Goal: Task Accomplishment & Management: Use online tool/utility

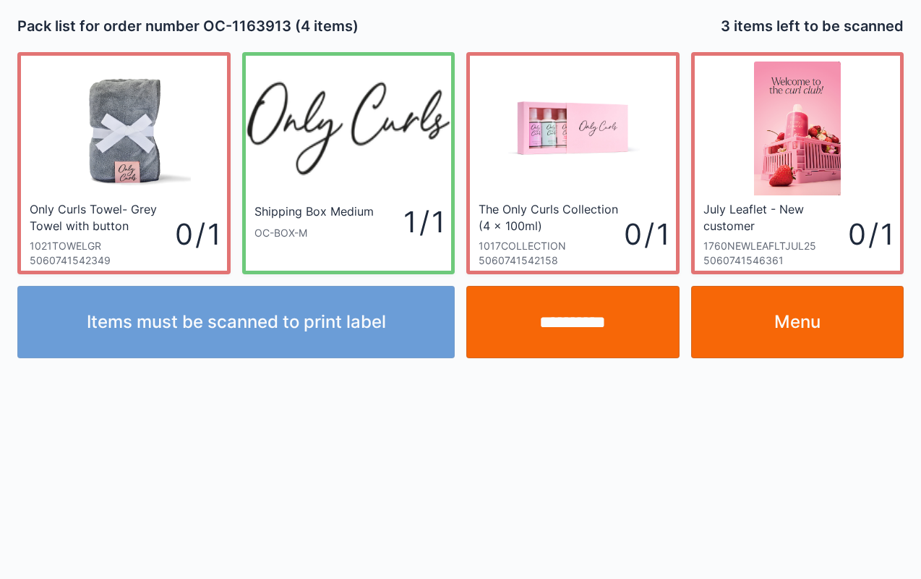
click at [811, 315] on link "Menu" at bounding box center [797, 322] width 213 height 72
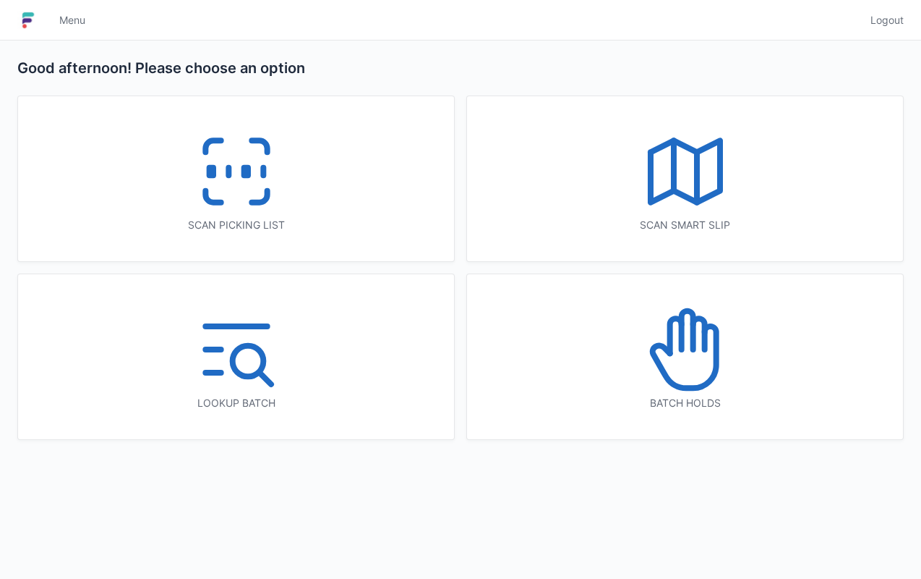
click at [216, 200] on icon at bounding box center [212, 197] width 15 height 12
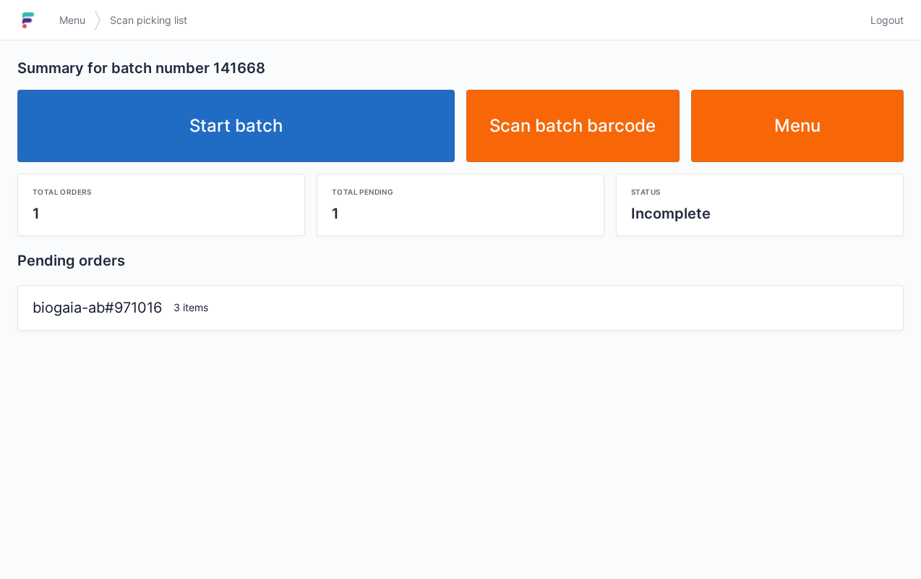
click at [313, 131] on link "Start batch" at bounding box center [236, 126] width 438 height 72
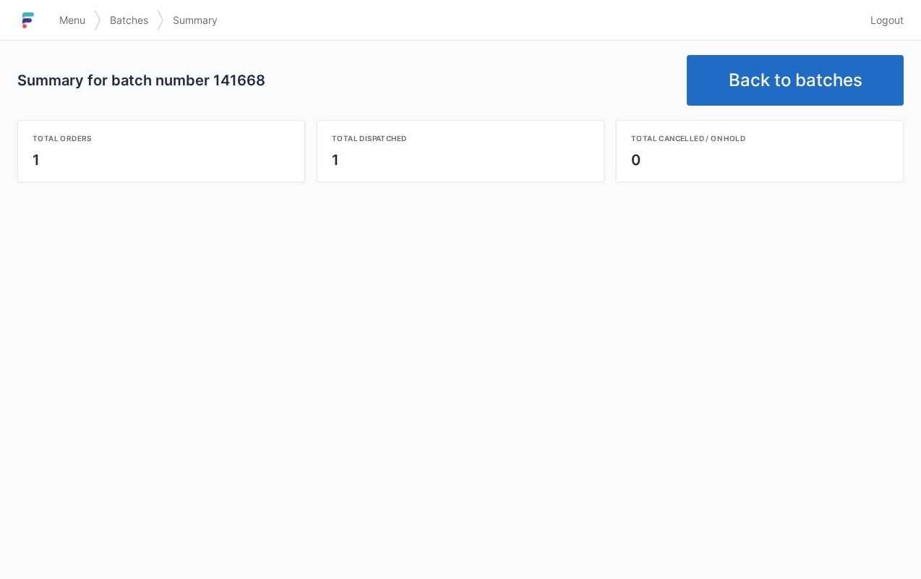
click at [796, 87] on link "Back to batches" at bounding box center [795, 80] width 217 height 51
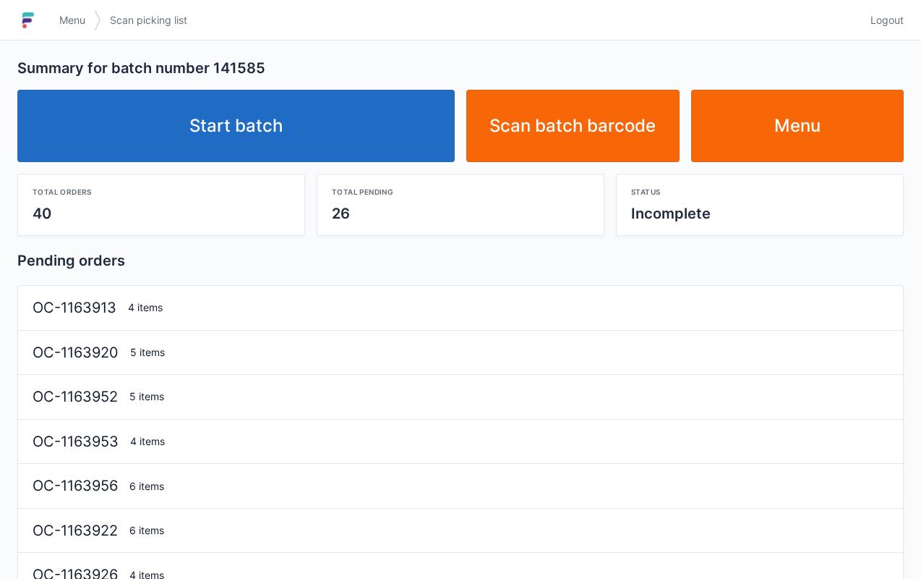
click at [271, 137] on link "Start batch" at bounding box center [236, 126] width 438 height 72
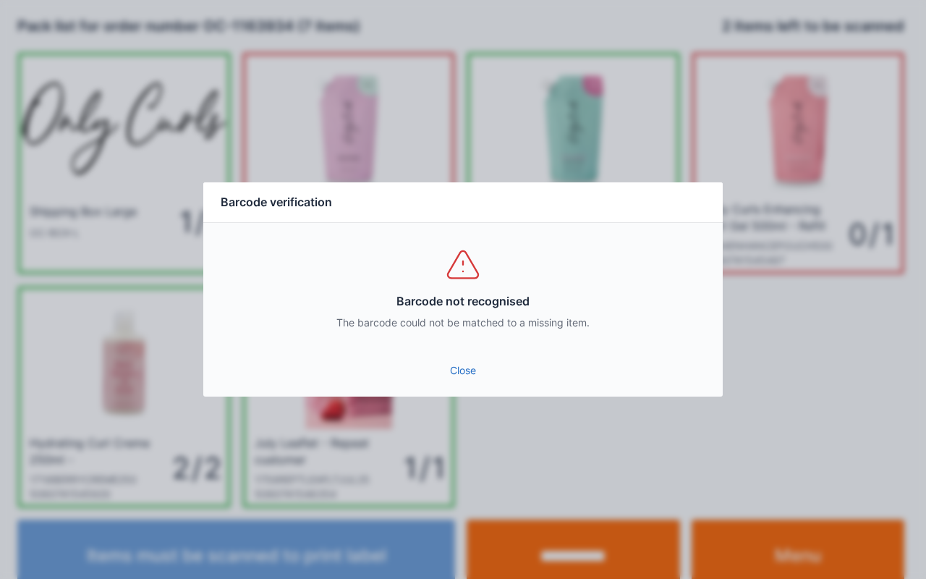
click at [451, 372] on link "Close" at bounding box center [463, 370] width 496 height 26
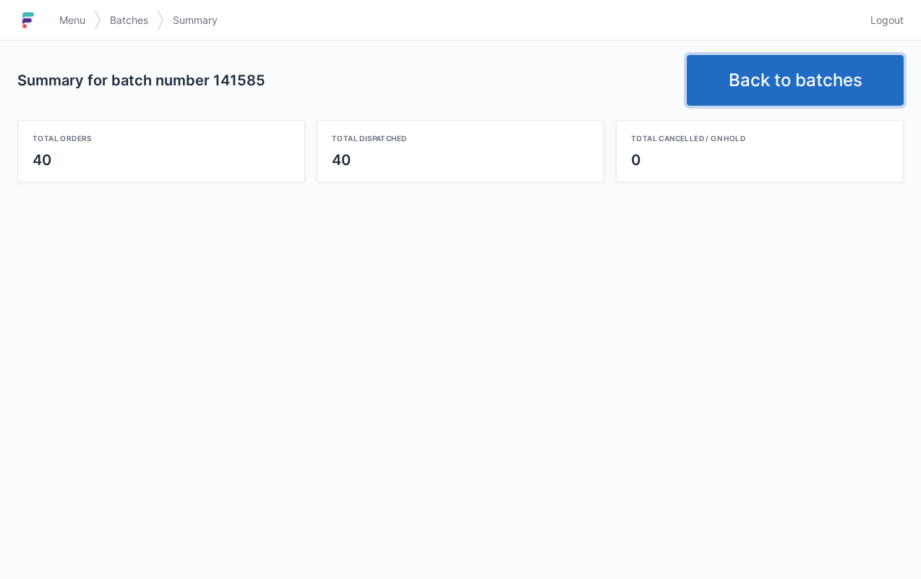
click at [826, 59] on link "Back to batches" at bounding box center [795, 80] width 217 height 51
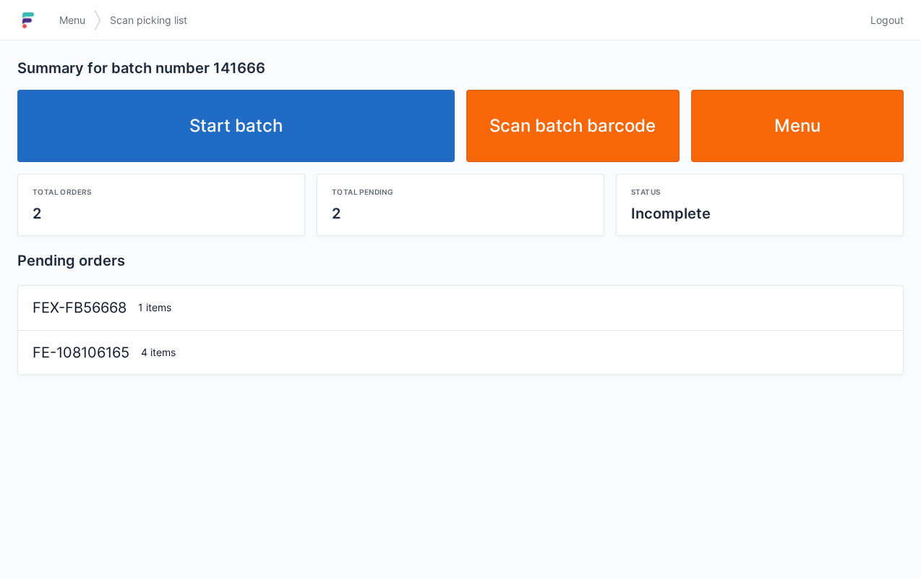
click at [359, 121] on link "Start batch" at bounding box center [236, 126] width 438 height 72
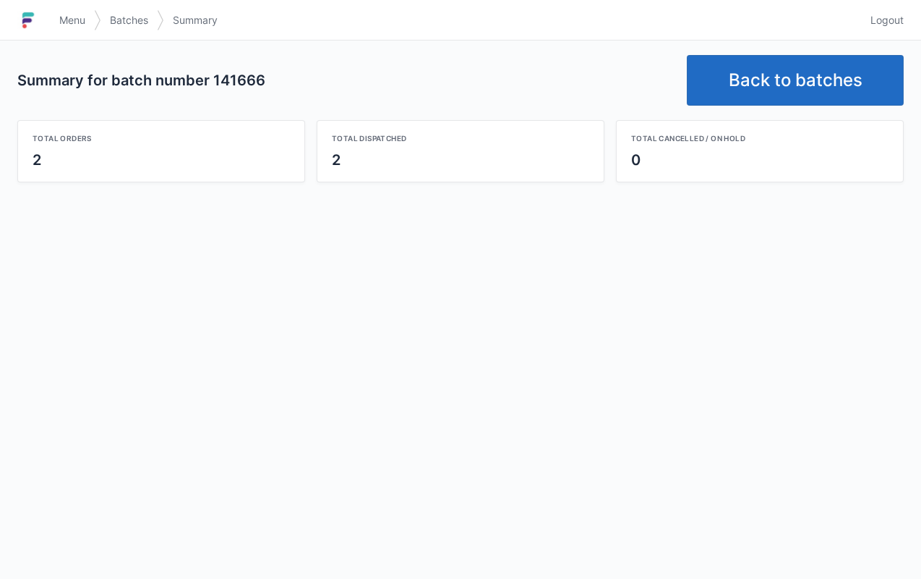
click at [804, 88] on link "Back to batches" at bounding box center [795, 80] width 217 height 51
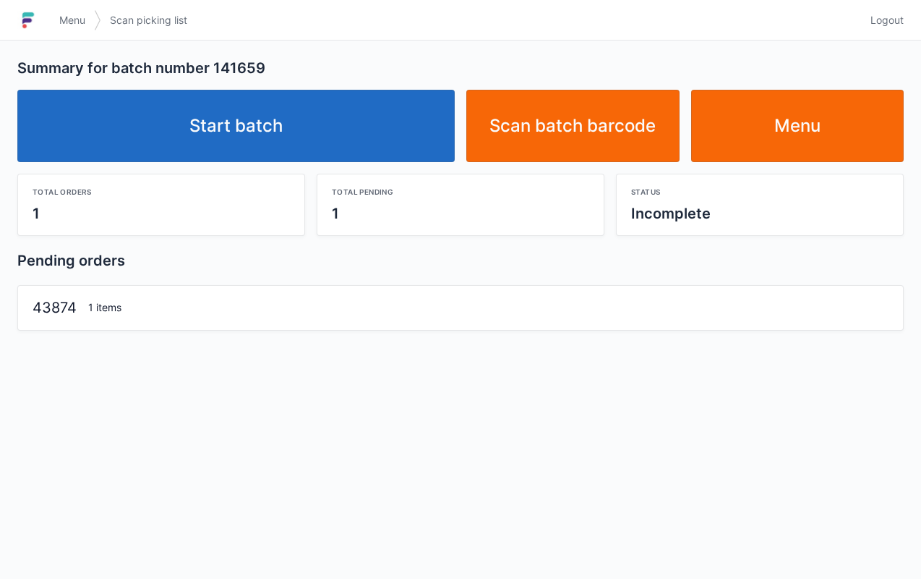
click at [326, 157] on link "Start batch" at bounding box center [236, 126] width 438 height 72
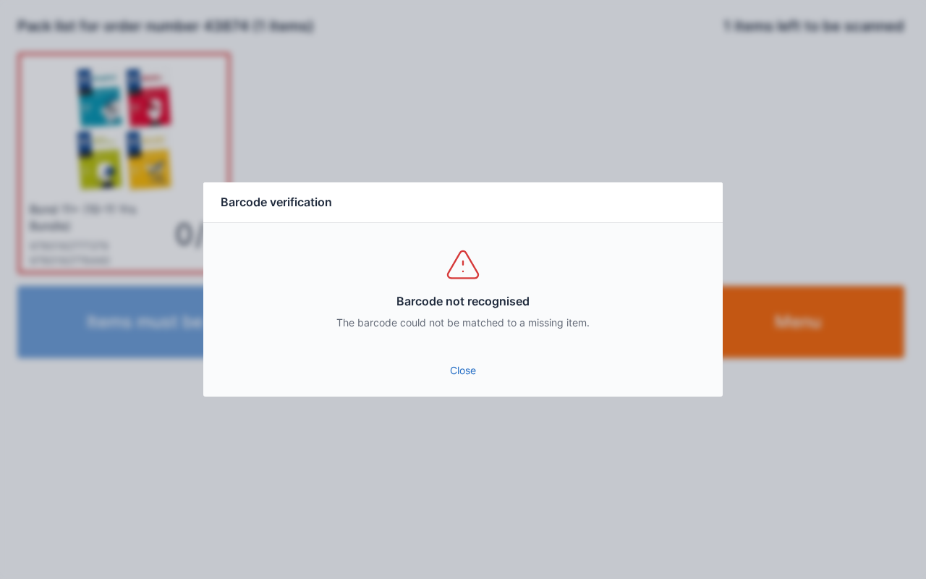
click at [472, 374] on link "Close" at bounding box center [463, 370] width 496 height 26
click at [474, 375] on link "Close" at bounding box center [463, 370] width 496 height 26
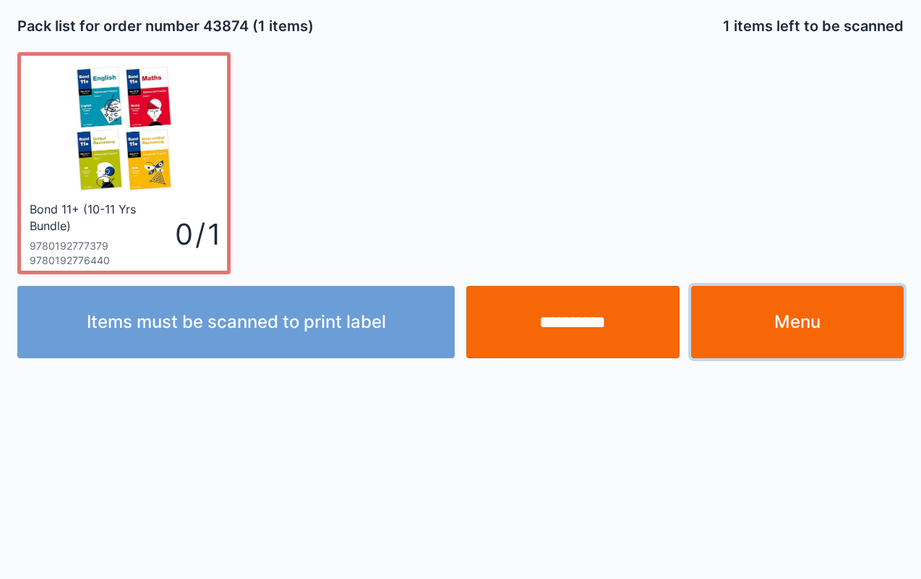
click at [827, 353] on link "Menu" at bounding box center [797, 322] width 213 height 72
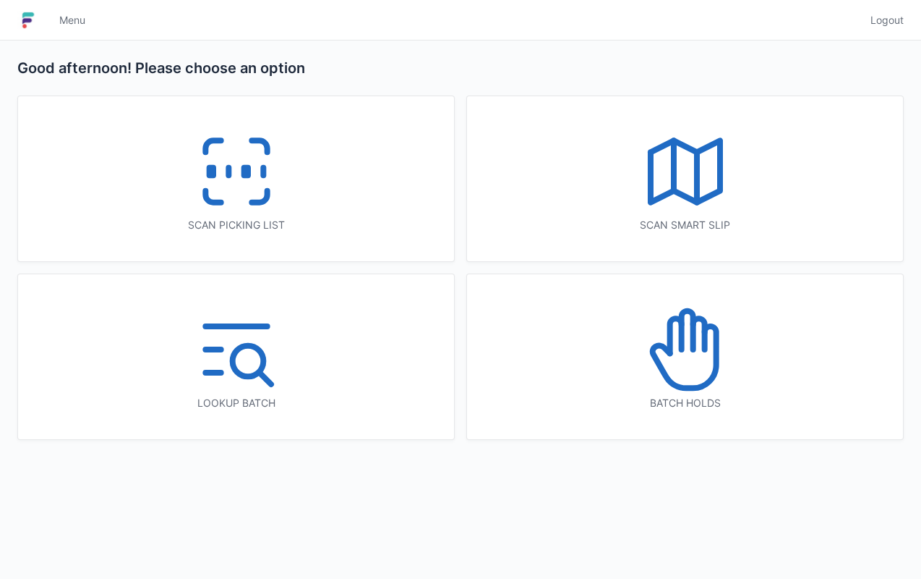
click at [240, 186] on icon at bounding box center [236, 171] width 93 height 93
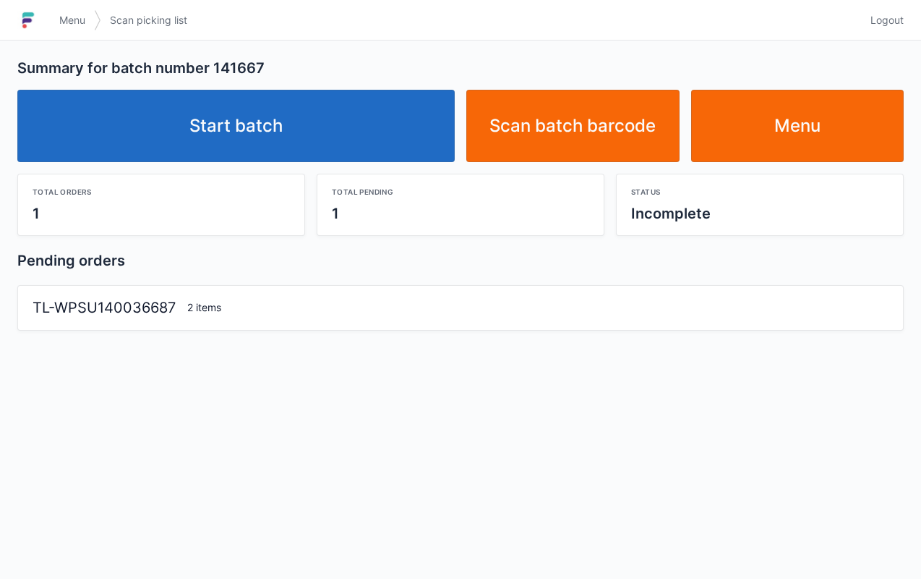
click at [351, 116] on link "Start batch" at bounding box center [236, 126] width 438 height 72
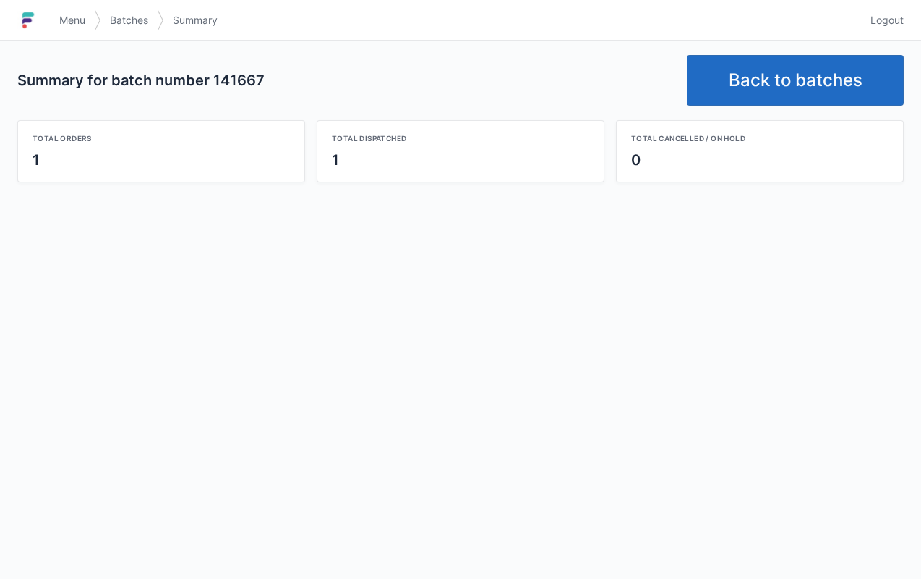
click at [794, 77] on link "Back to batches" at bounding box center [795, 80] width 217 height 51
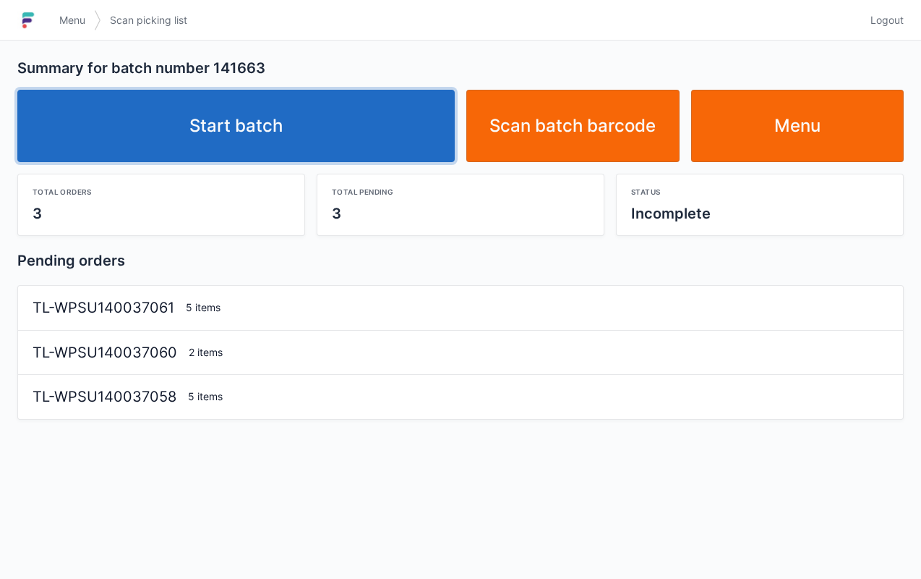
click at [396, 136] on link "Start batch" at bounding box center [236, 126] width 438 height 72
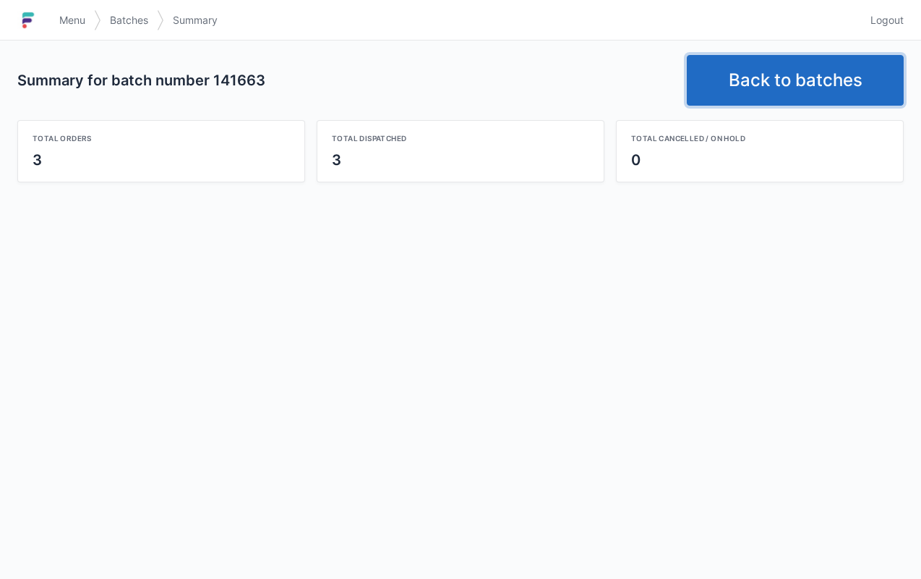
click at [777, 88] on link "Back to batches" at bounding box center [795, 80] width 217 height 51
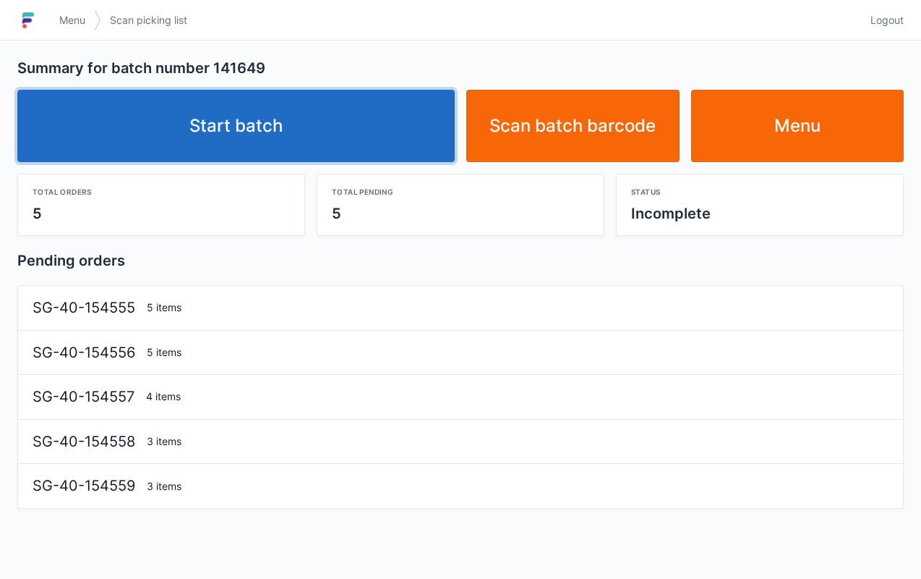
click at [314, 136] on link "Start batch" at bounding box center [236, 126] width 438 height 72
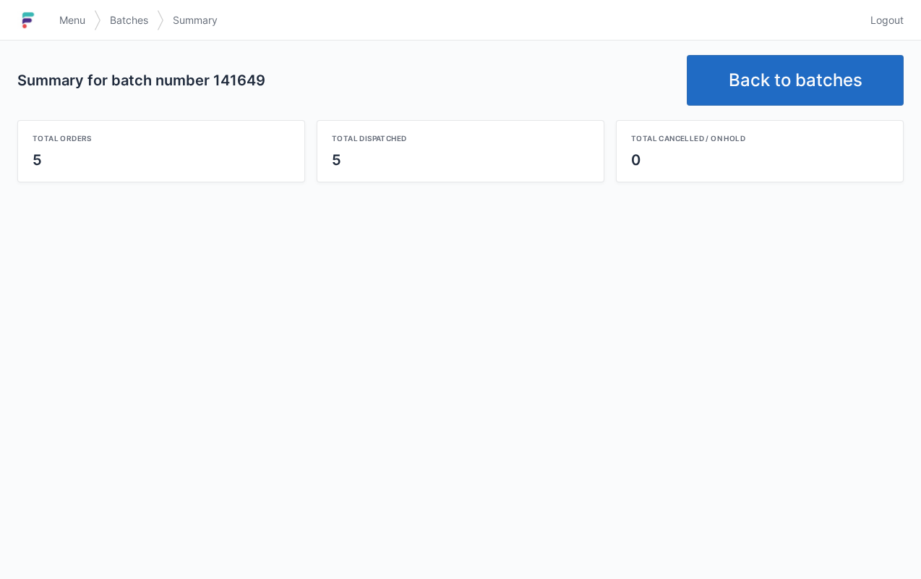
click at [802, 85] on link "Back to batches" at bounding box center [795, 80] width 217 height 51
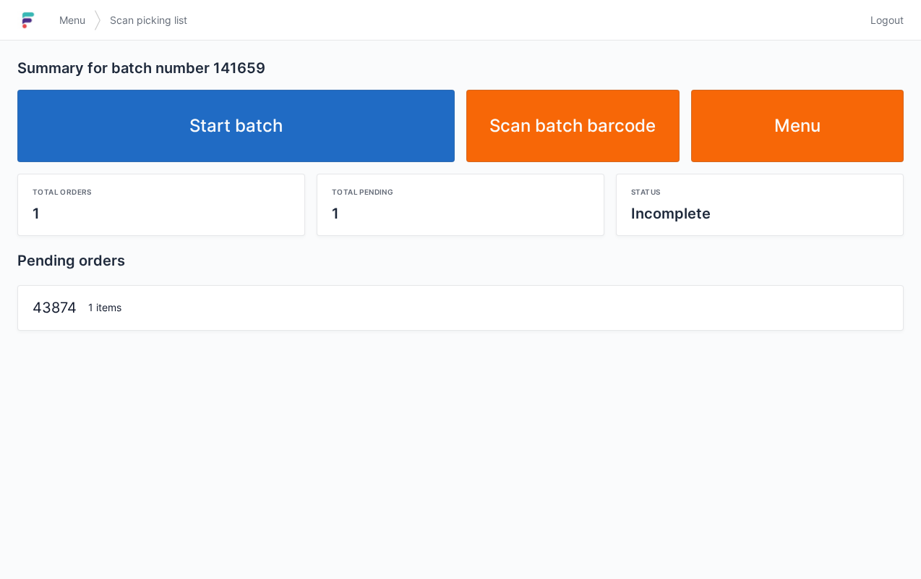
click at [304, 137] on link "Start batch" at bounding box center [236, 126] width 438 height 72
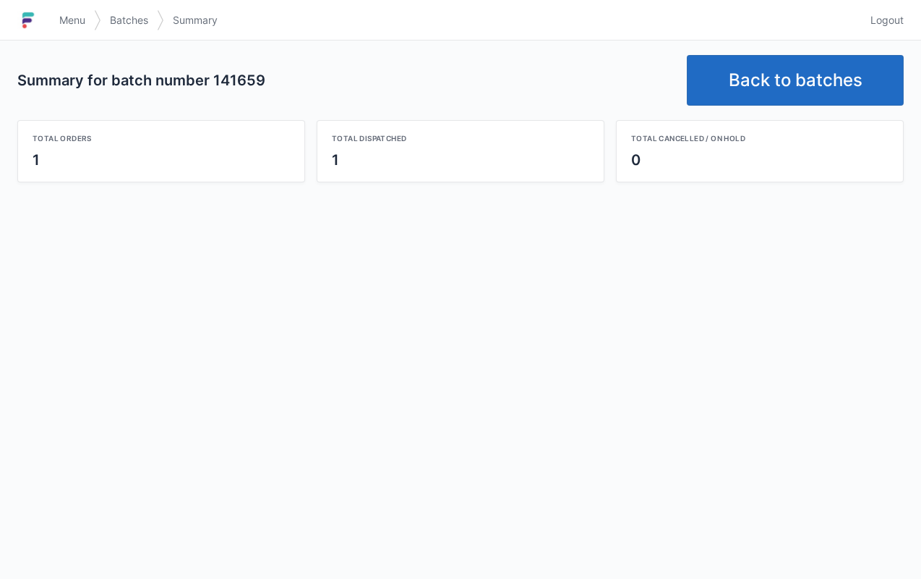
click at [823, 72] on link "Back to batches" at bounding box center [795, 80] width 217 height 51
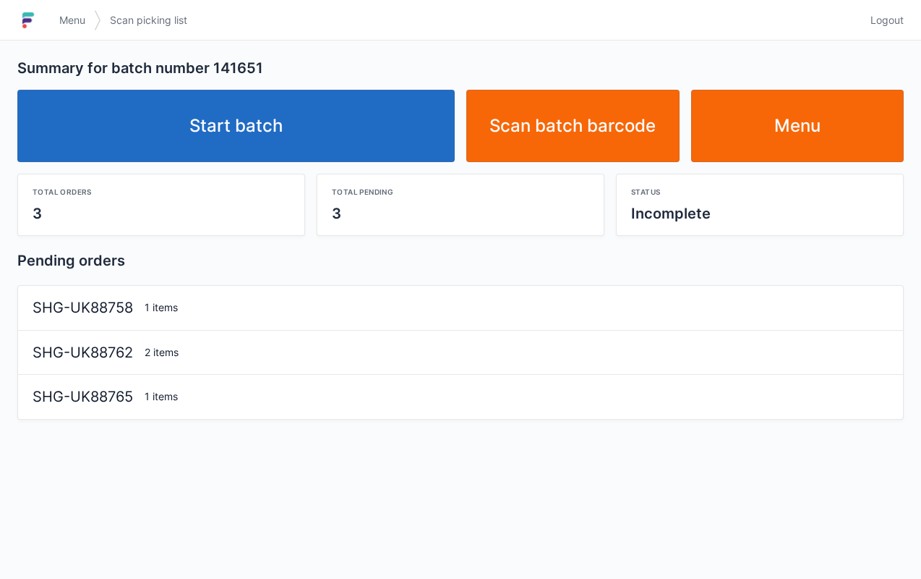
click at [333, 137] on link "Start batch" at bounding box center [236, 126] width 438 height 72
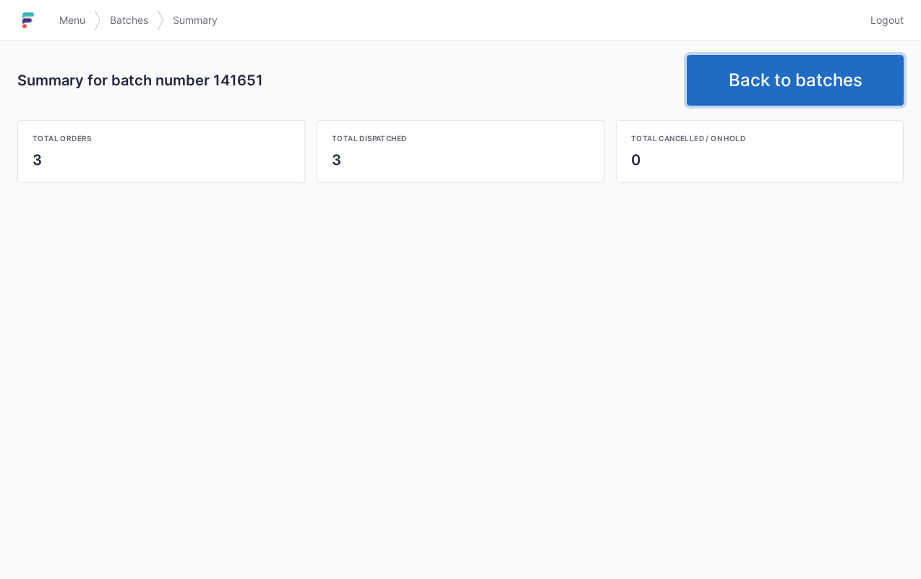
click at [804, 67] on link "Back to batches" at bounding box center [795, 80] width 217 height 51
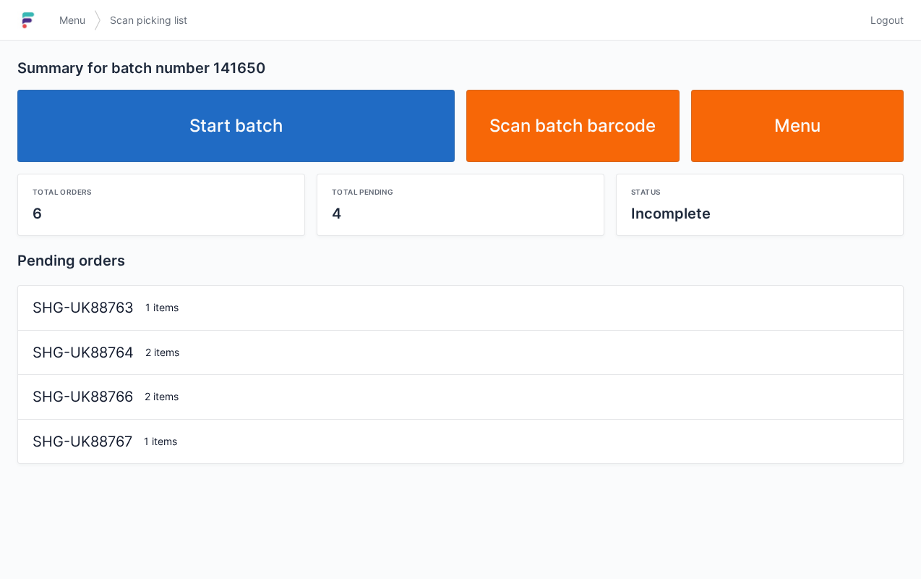
click at [356, 133] on link "Start batch" at bounding box center [236, 126] width 438 height 72
